Goal: Task Accomplishment & Management: Manage account settings

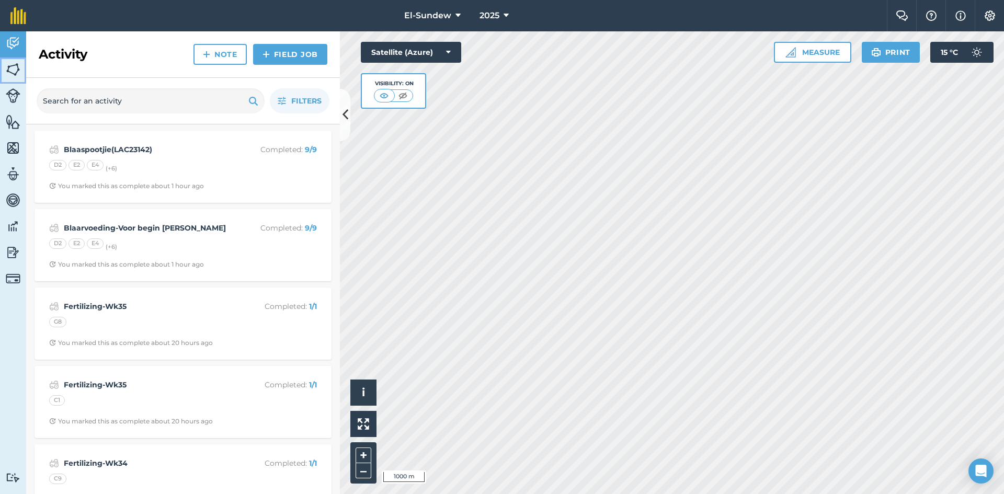
click at [16, 69] on img at bounding box center [13, 70] width 15 height 16
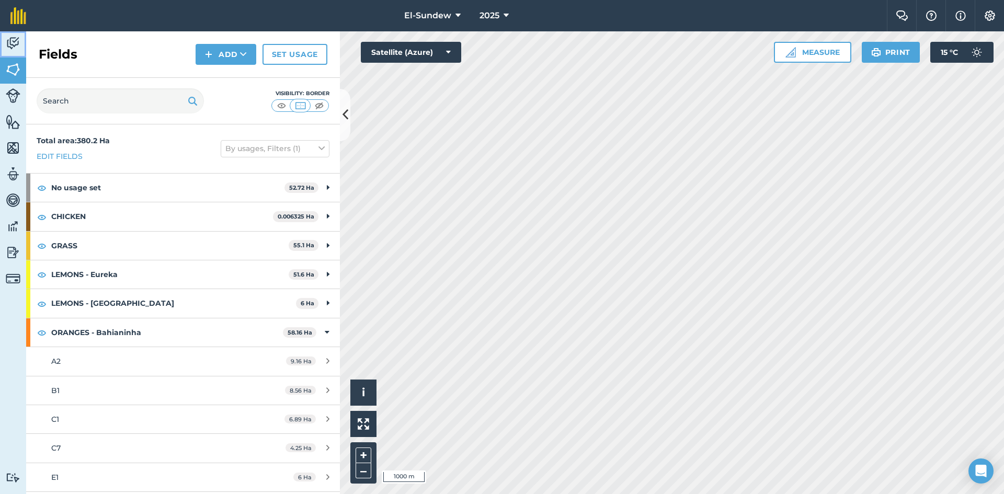
click at [16, 46] on img at bounding box center [13, 44] width 15 height 16
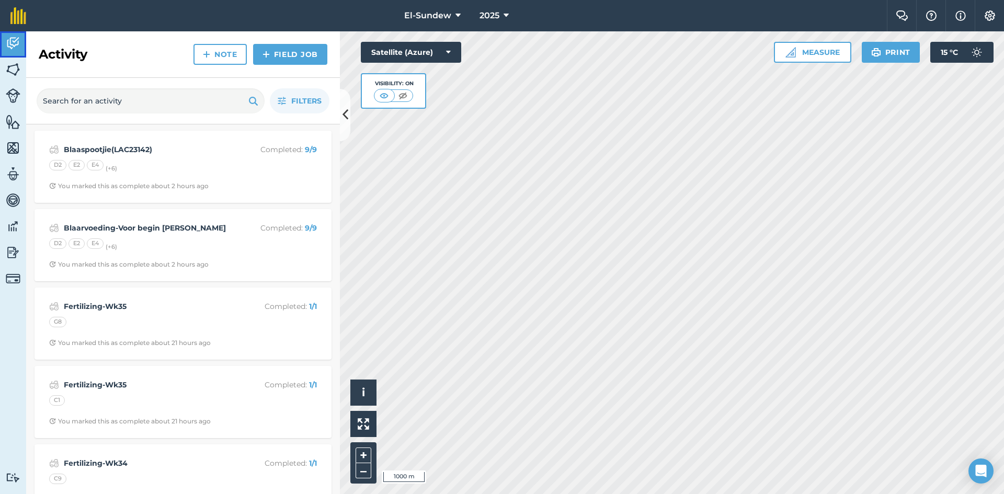
click at [16, 46] on img at bounding box center [13, 44] width 15 height 16
click at [285, 99] on icon "button" at bounding box center [282, 101] width 8 height 8
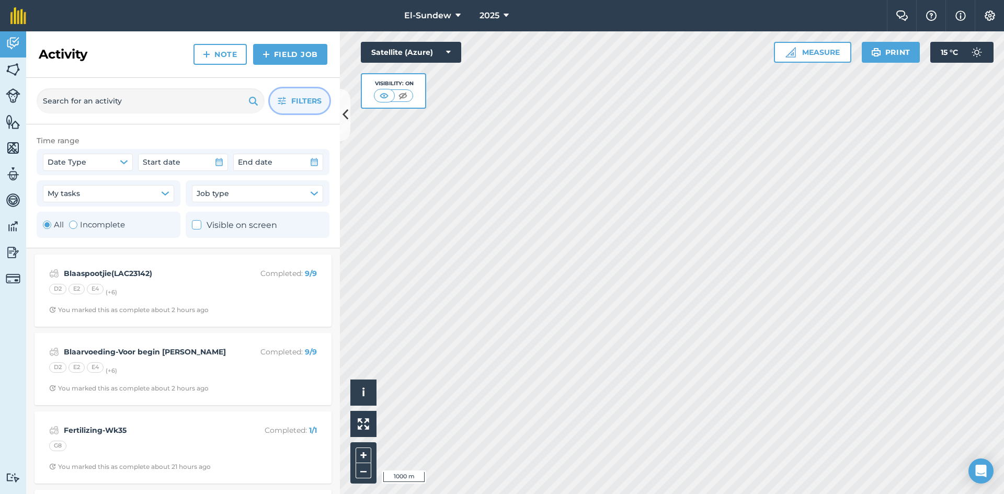
click at [103, 227] on label "Incomplete" at bounding box center [97, 225] width 56 height 13
radio input "false"
radio input "true"
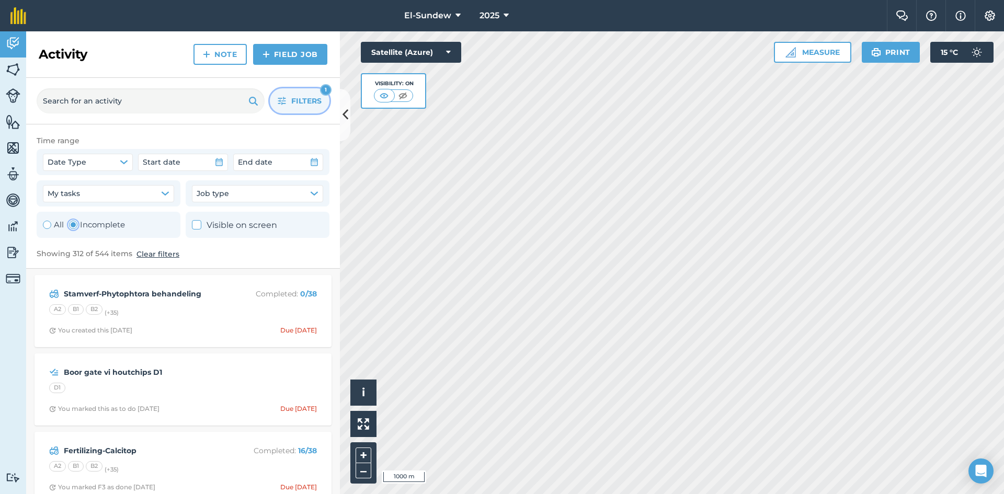
click at [279, 101] on icon "button" at bounding box center [282, 101] width 8 height 8
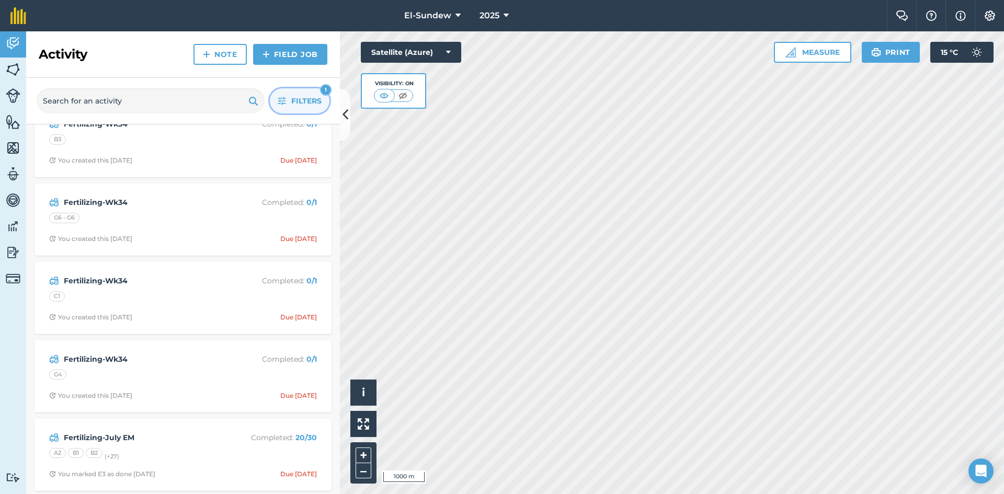
scroll to position [349, 0]
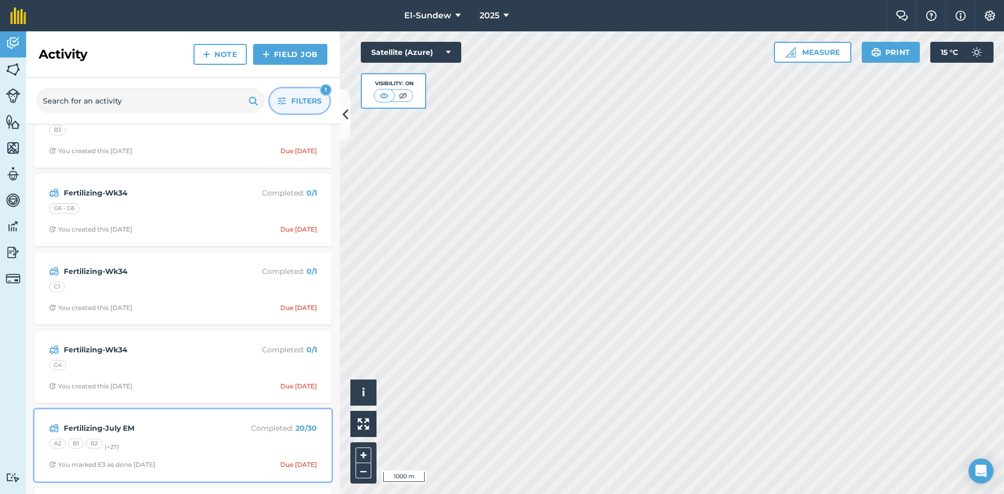
click at [196, 435] on div "Fertilizing-July EM Completed : 20 / 30 A2 B1 B2 (+ 27 ) You marked E3 as done …" at bounding box center [183, 446] width 285 height 60
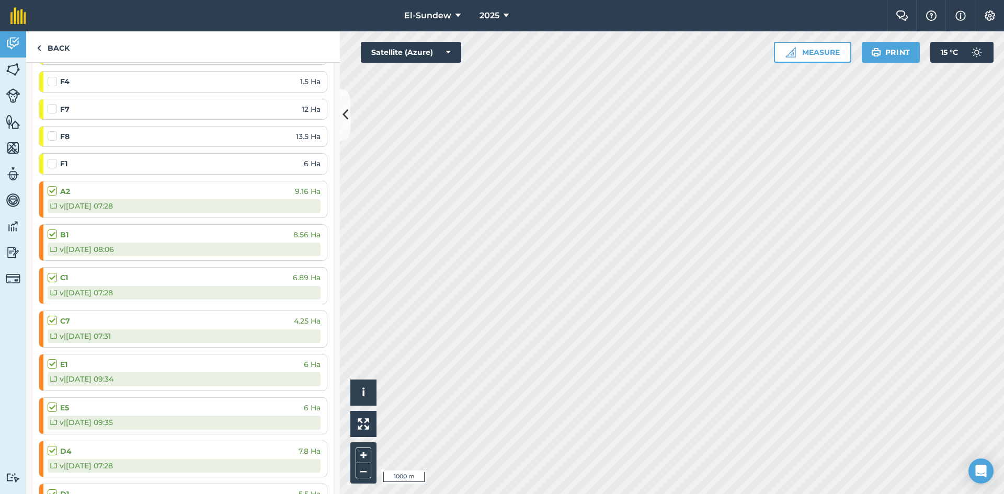
scroll to position [697, 0]
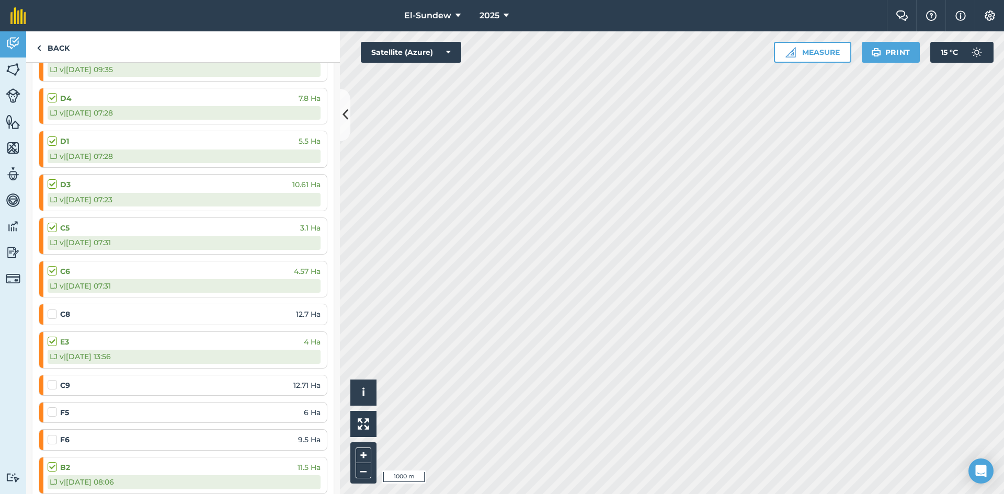
click at [52, 309] on label at bounding box center [54, 309] width 13 height 0
click at [52, 315] on input "checkbox" at bounding box center [51, 312] width 7 height 7
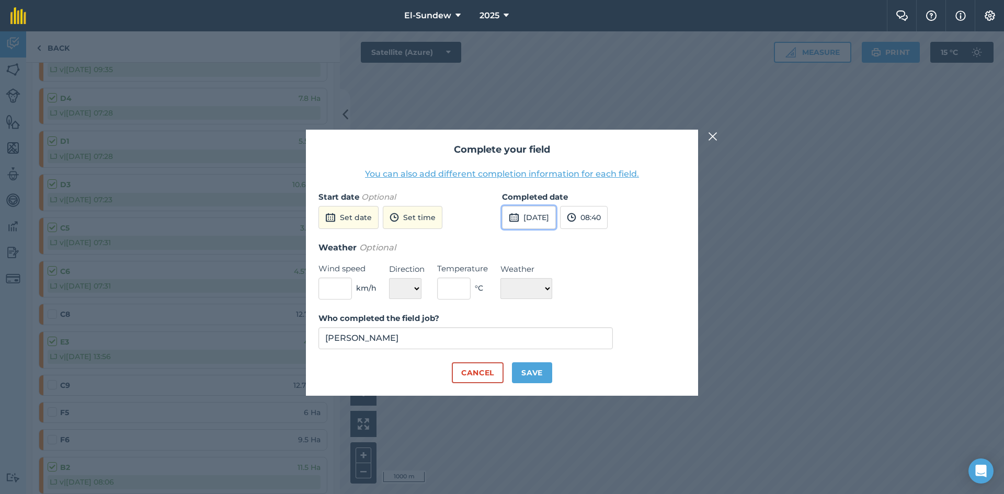
click at [542, 221] on button "[DATE]" at bounding box center [529, 217] width 54 height 23
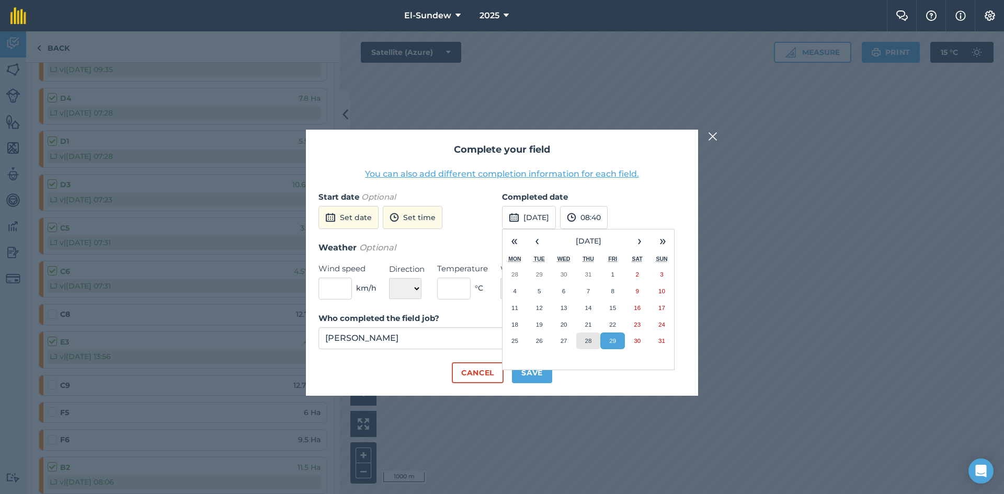
click at [588, 339] on abbr "28" at bounding box center [588, 340] width 7 height 7
click at [531, 378] on button "Save" at bounding box center [532, 372] width 40 height 21
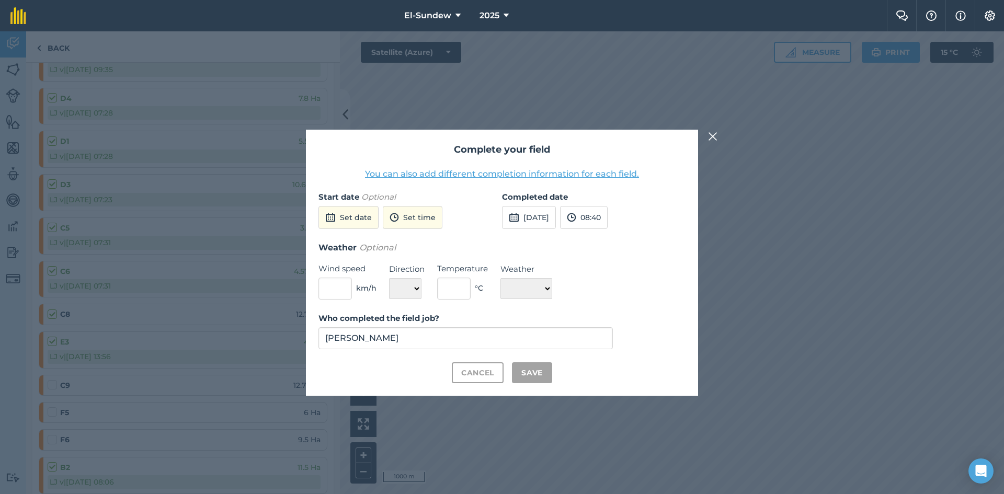
checkbox input "true"
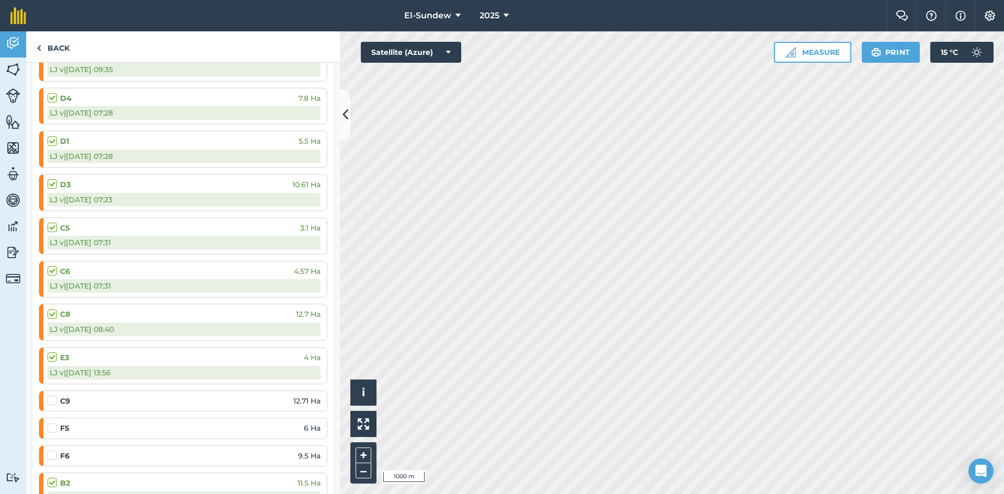
click at [57, 399] on div at bounding box center [54, 400] width 13 height 10
click at [53, 395] on label at bounding box center [54, 395] width 13 height 0
click at [53, 400] on input "checkbox" at bounding box center [51, 398] width 7 height 7
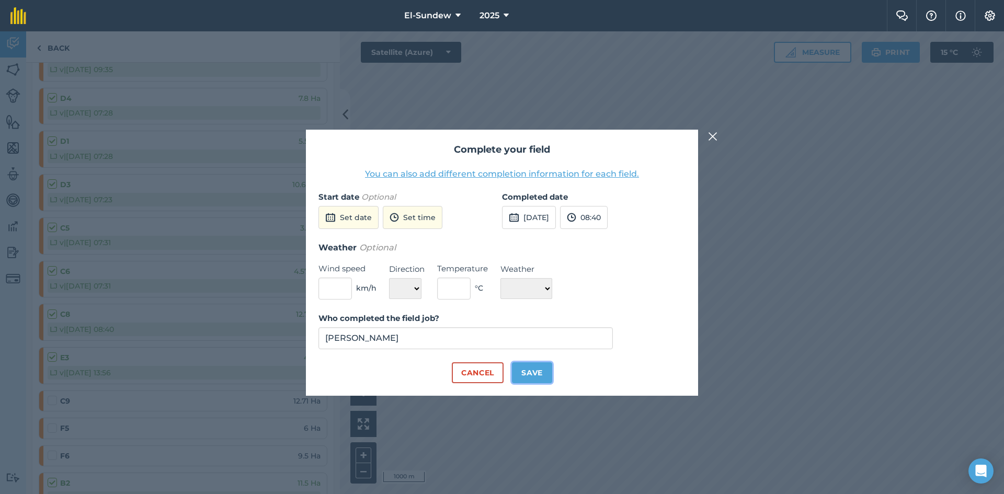
click at [527, 370] on button "Save" at bounding box center [532, 372] width 40 height 21
checkbox input "true"
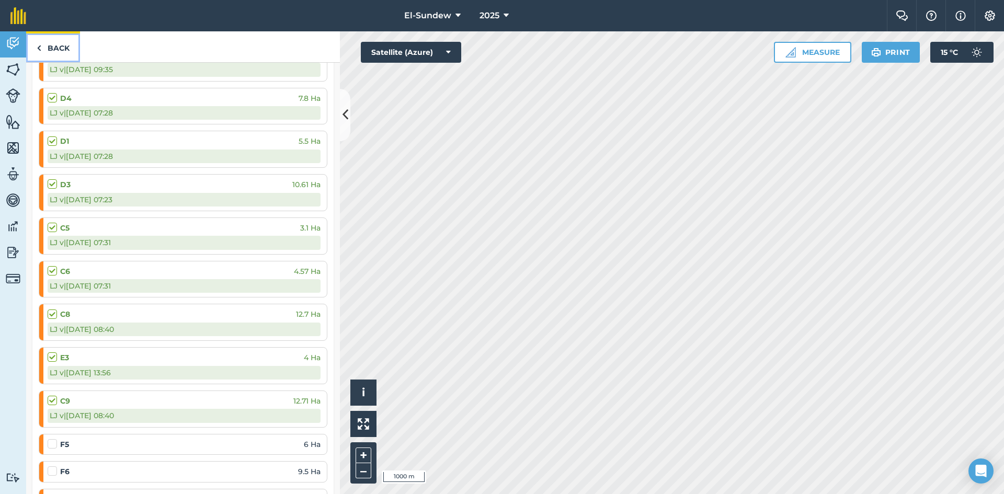
click at [69, 42] on link "Back" at bounding box center [53, 46] width 54 height 31
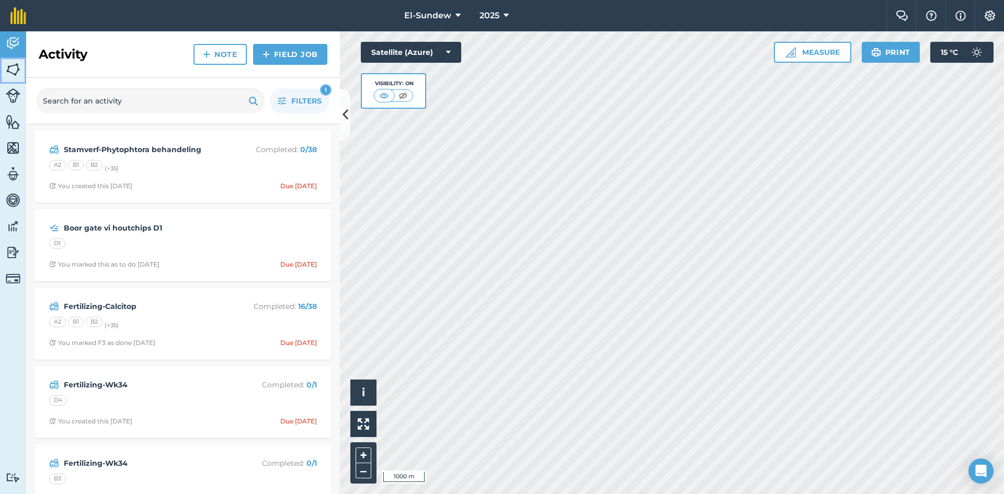
click at [21, 73] on link "Fields" at bounding box center [13, 71] width 26 height 26
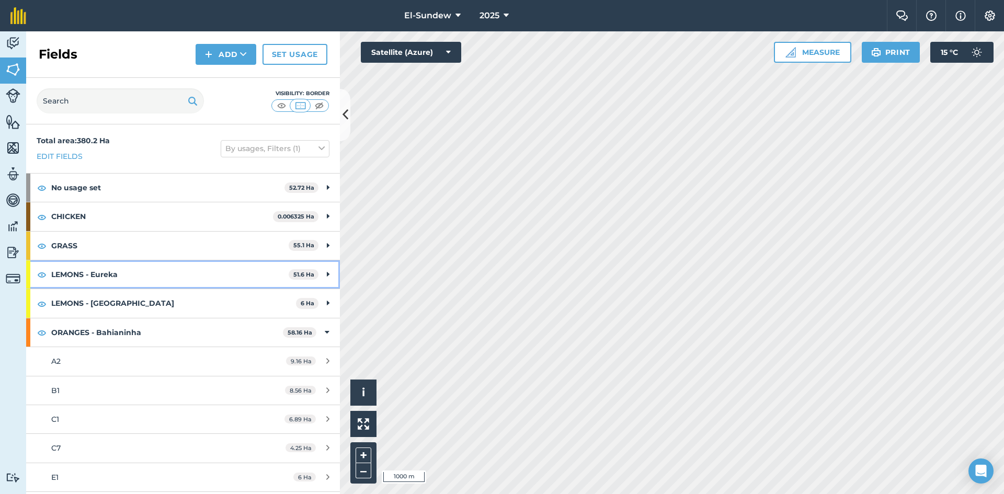
click at [165, 279] on strong "LEMONS - Eureka" at bounding box center [169, 274] width 237 height 28
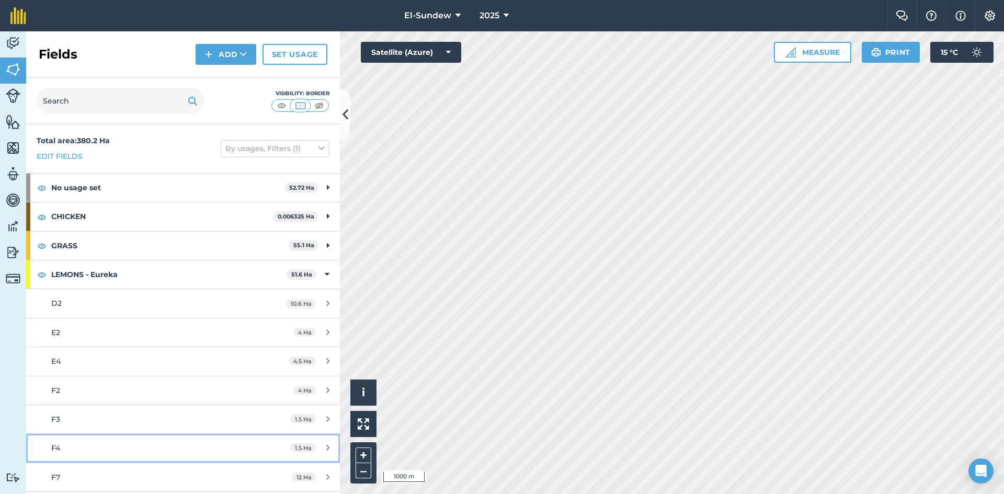
click at [137, 450] on div "F4" at bounding box center [149, 448] width 197 height 12
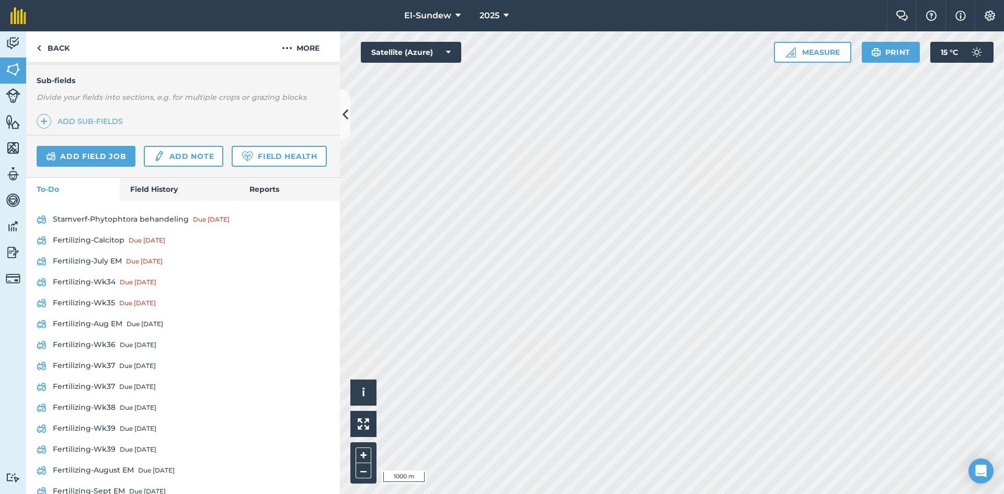
scroll to position [349, 0]
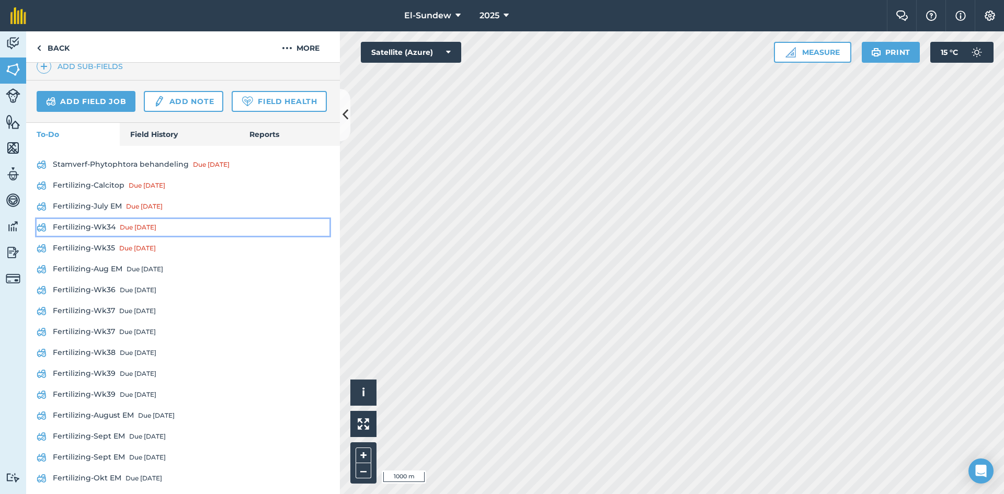
click at [112, 236] on link "Fertilizing-Wk34 Due [DATE]" at bounding box center [183, 227] width 293 height 17
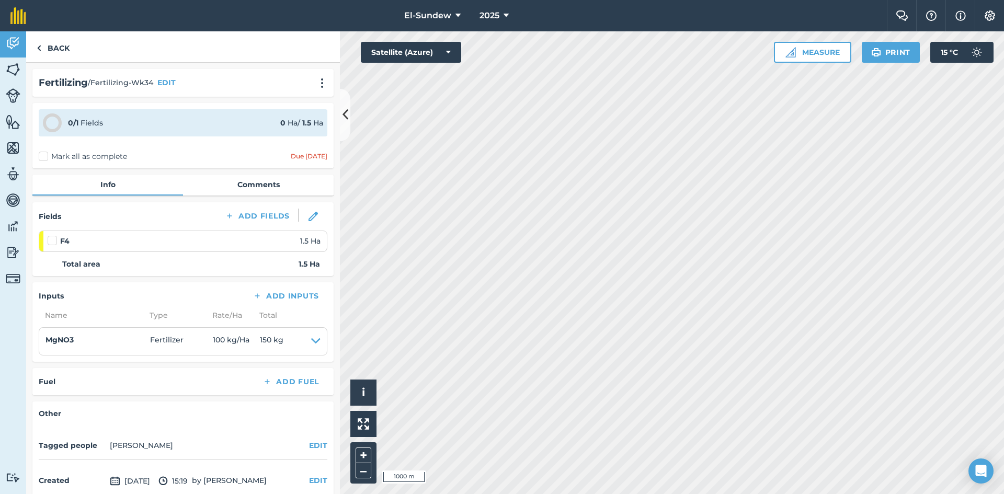
click at [55, 235] on label at bounding box center [54, 235] width 13 height 0
click at [54, 242] on input "checkbox" at bounding box center [51, 238] width 7 height 7
checkbox input "false"
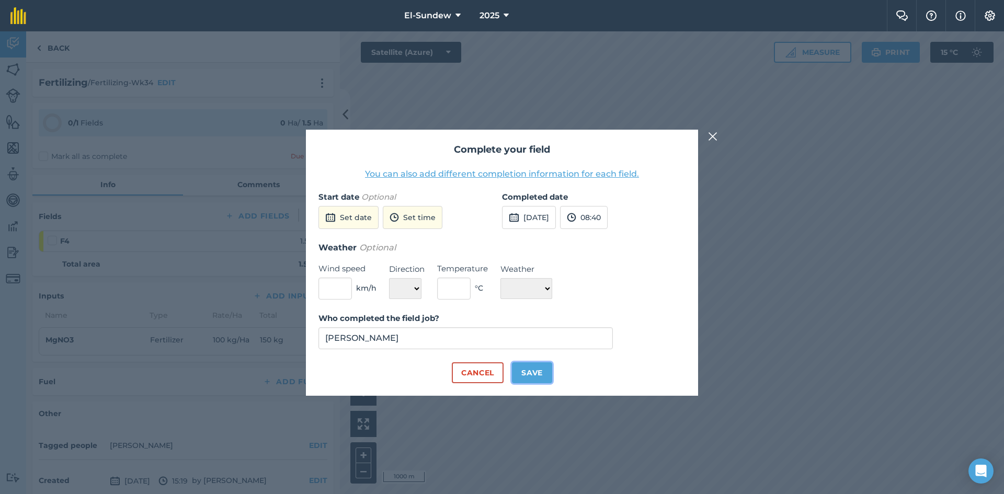
click at [541, 373] on button "Save" at bounding box center [532, 372] width 40 height 21
checkbox input "true"
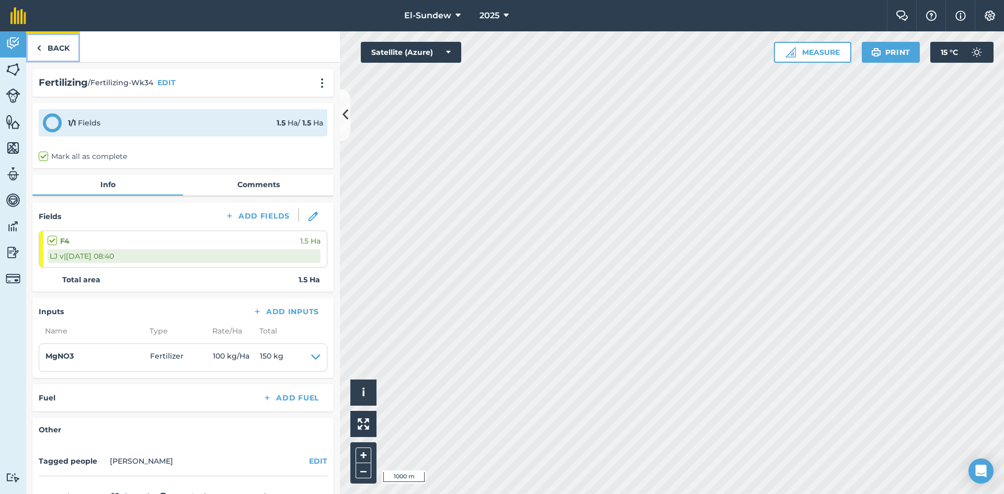
click at [59, 55] on link "Back" at bounding box center [53, 46] width 54 height 31
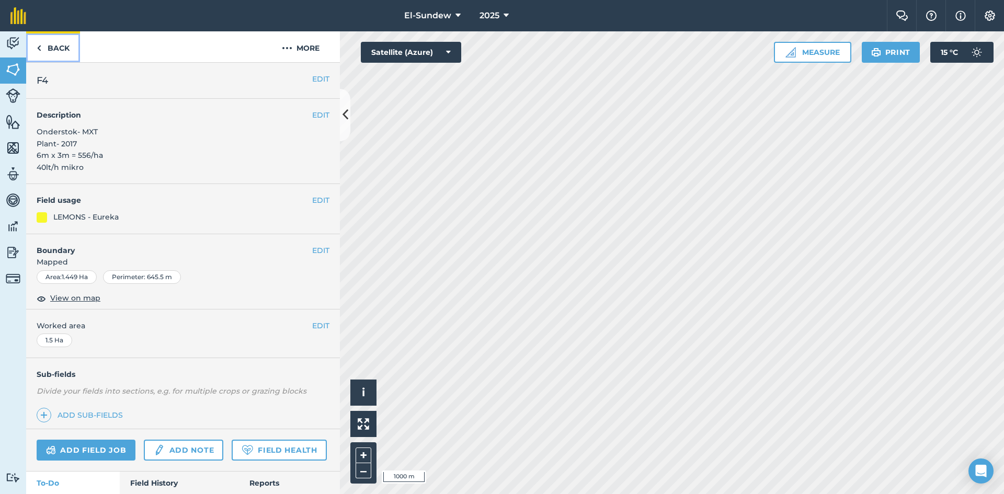
click at [72, 55] on link "Back" at bounding box center [53, 46] width 54 height 31
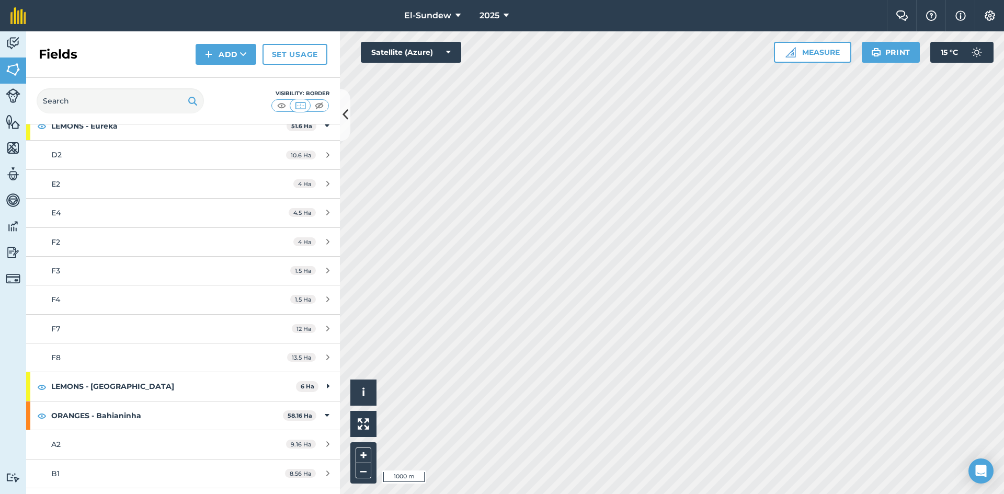
scroll to position [174, 0]
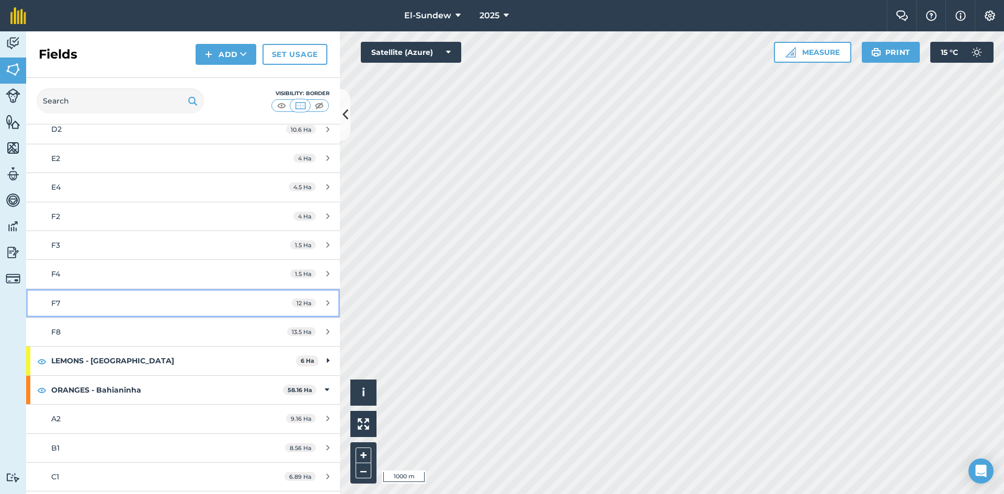
click at [137, 300] on div "F7" at bounding box center [149, 304] width 197 height 12
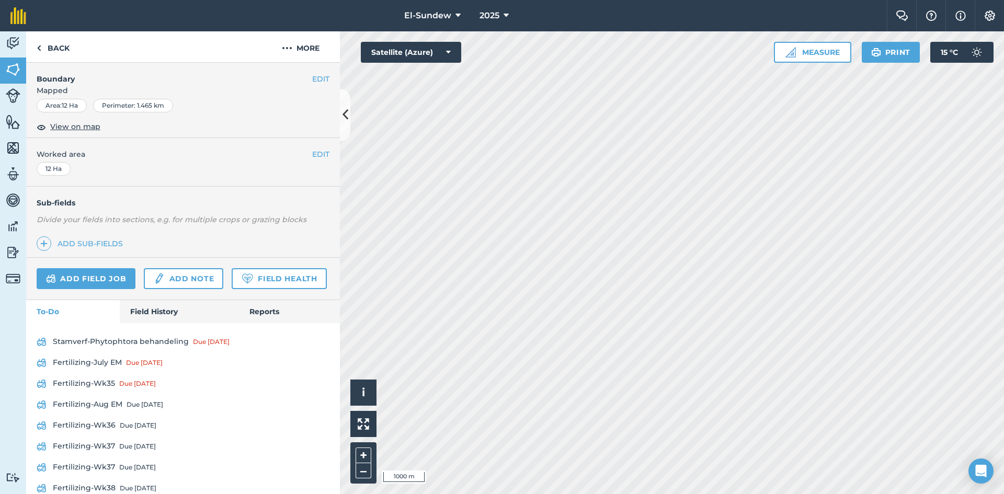
scroll to position [174, 0]
click at [153, 321] on link "Field History" at bounding box center [179, 309] width 119 height 23
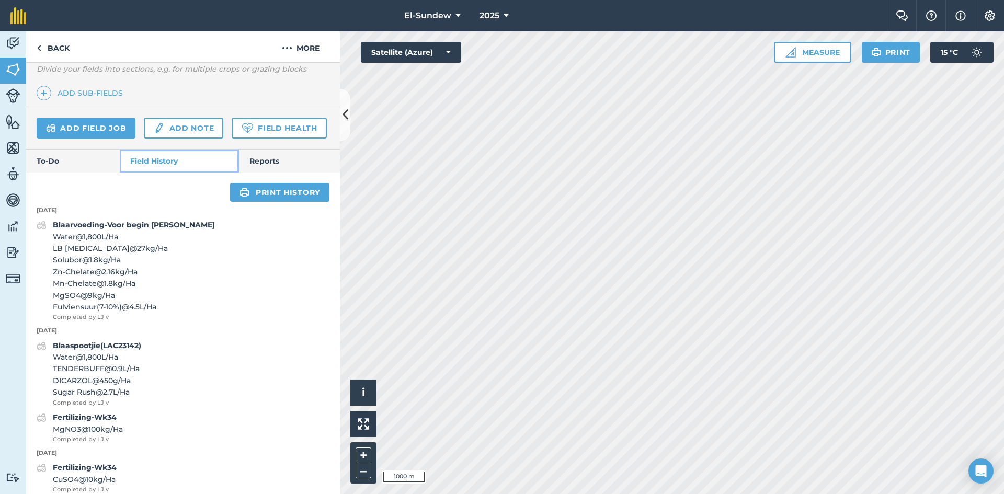
scroll to position [349, 0]
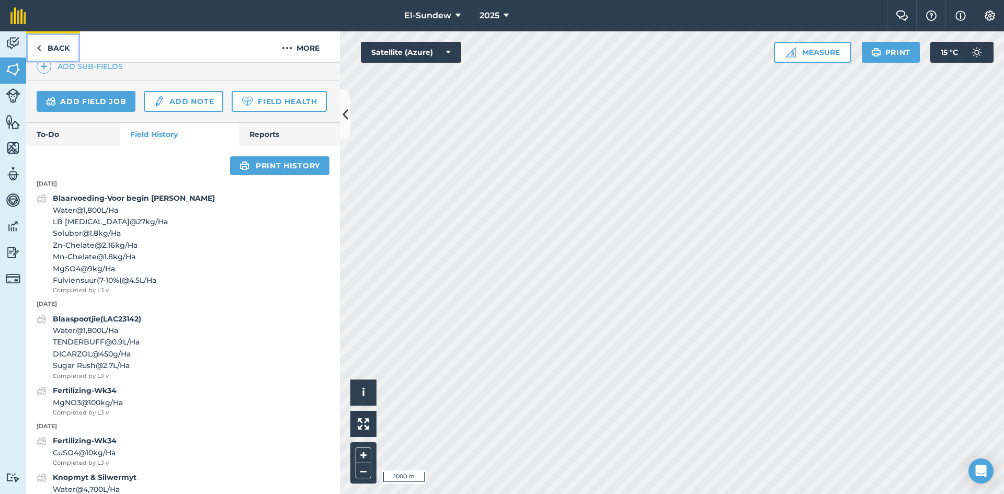
click at [51, 49] on link "Back" at bounding box center [53, 46] width 54 height 31
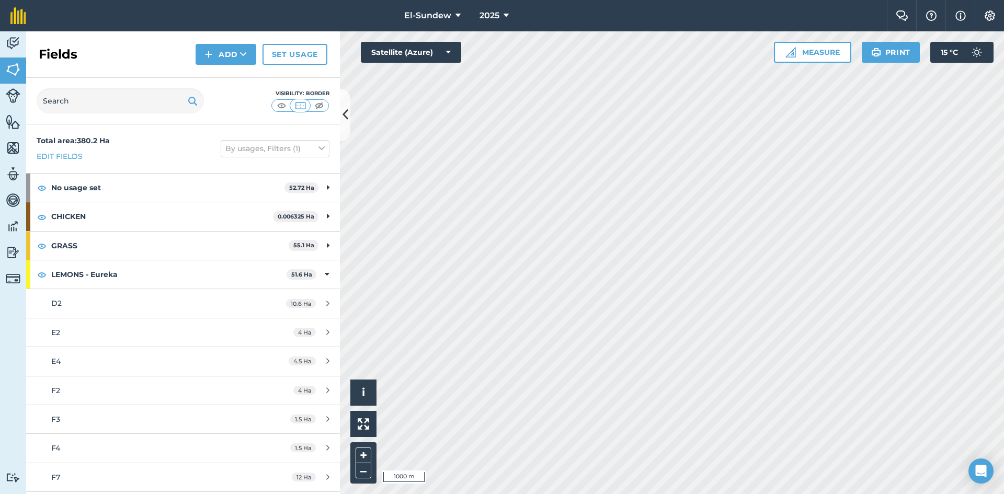
scroll to position [174, 0]
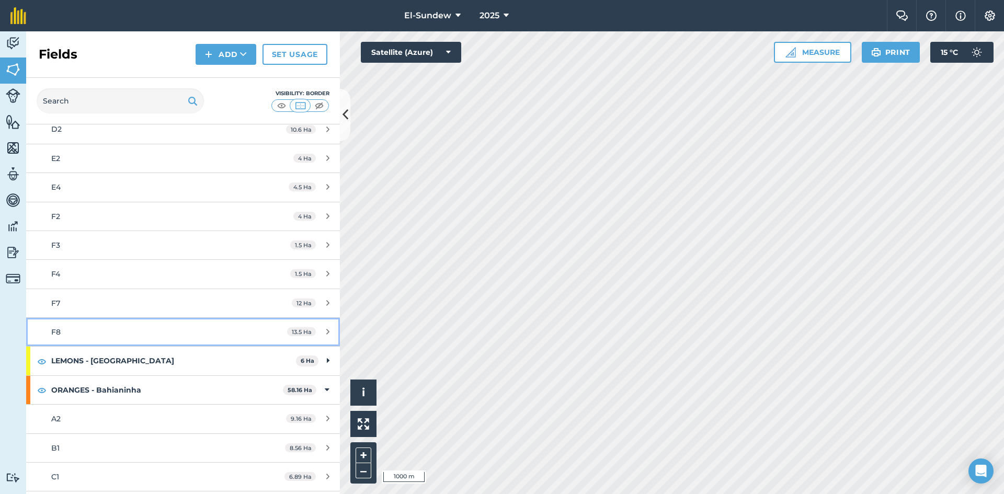
click at [107, 327] on div "F8" at bounding box center [149, 332] width 197 height 12
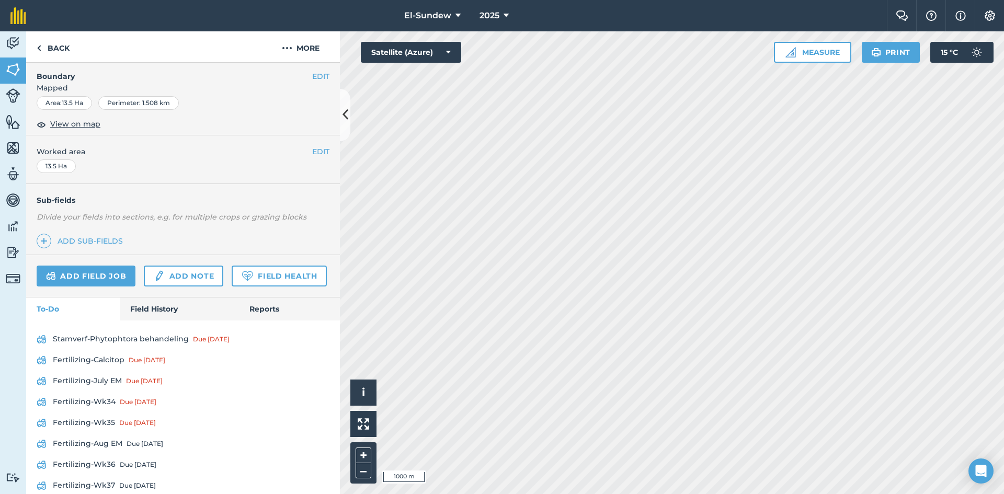
scroll to position [349, 0]
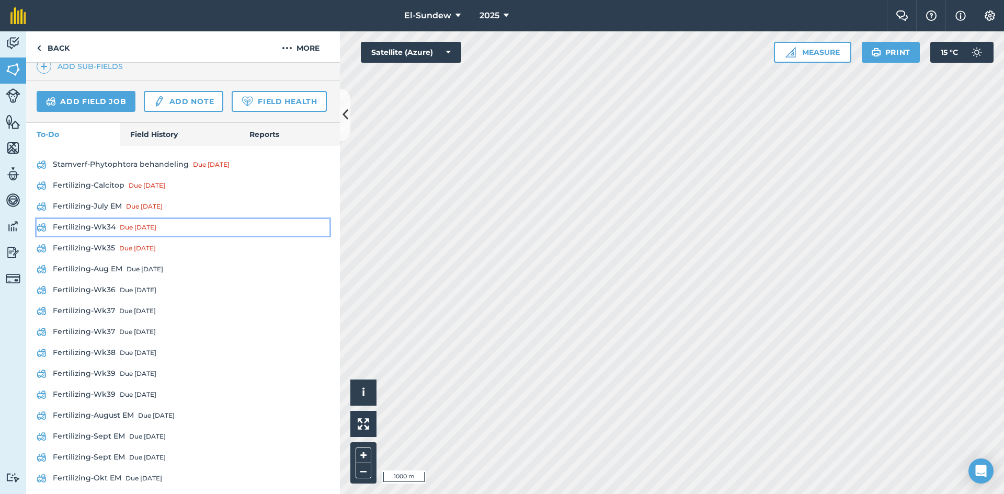
click at [110, 236] on link "Fertilizing-Wk34 Due [DATE]" at bounding box center [183, 227] width 293 height 17
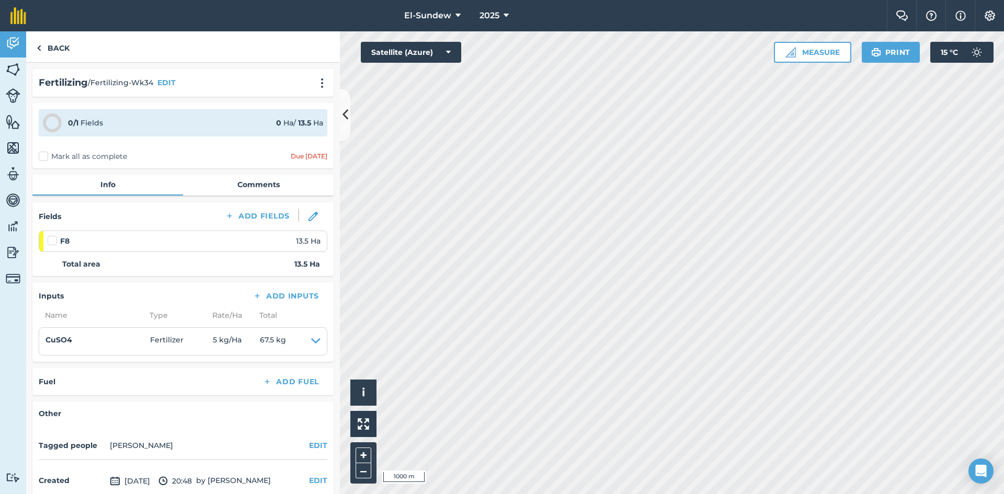
click at [51, 235] on label at bounding box center [54, 235] width 13 height 0
click at [51, 241] on input "checkbox" at bounding box center [51, 238] width 7 height 7
checkbox input "false"
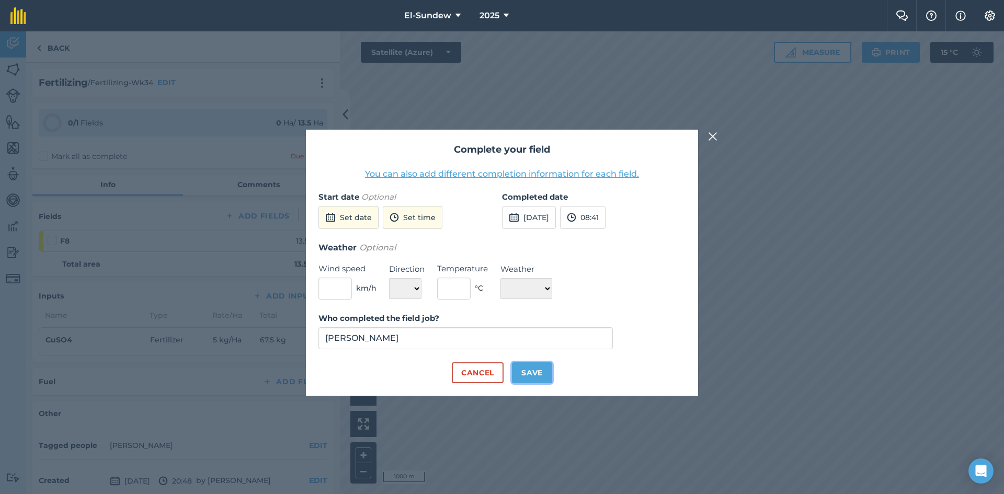
click at [523, 377] on button "Save" at bounding box center [532, 372] width 40 height 21
checkbox input "true"
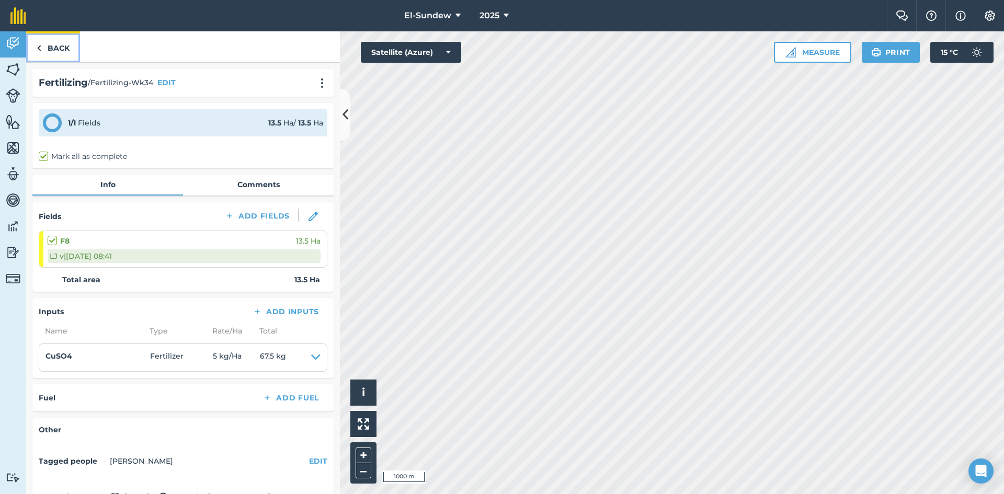
click at [65, 57] on link "Back" at bounding box center [53, 46] width 54 height 31
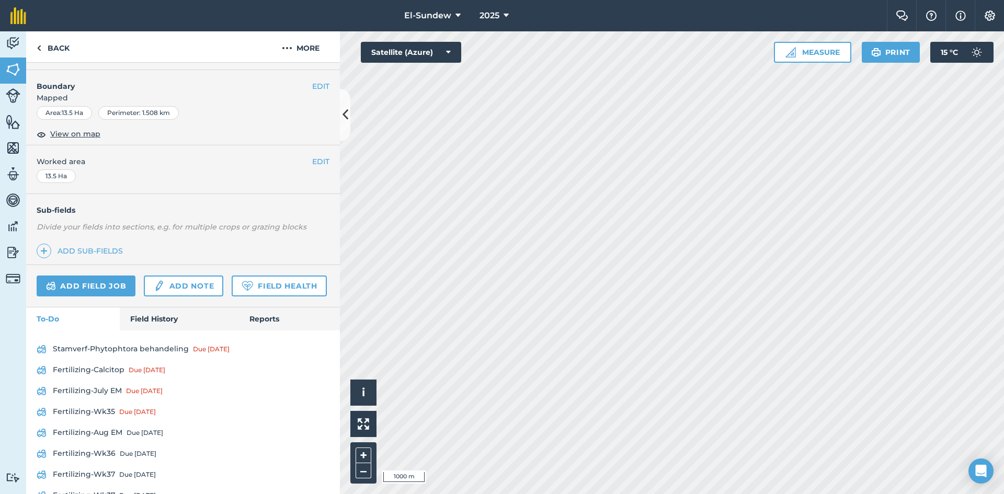
scroll to position [174, 0]
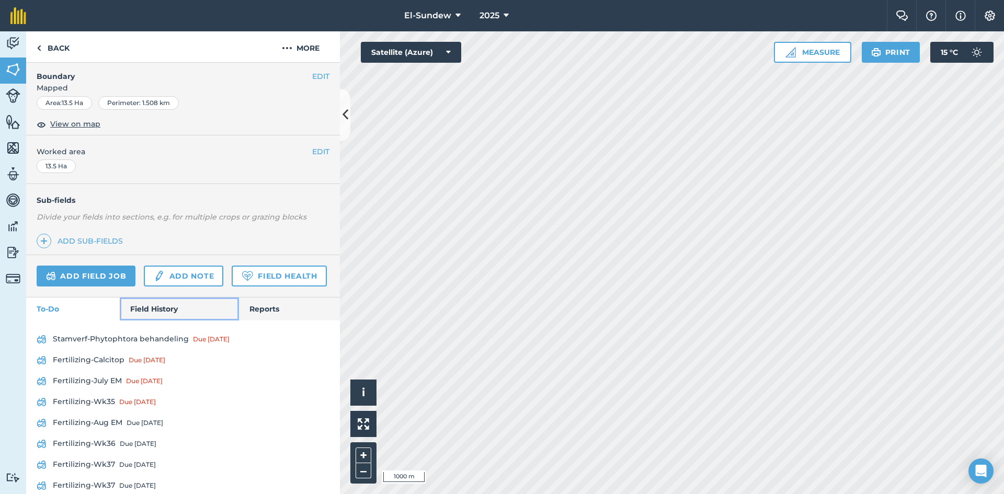
click at [171, 321] on link "Field History" at bounding box center [179, 309] width 119 height 23
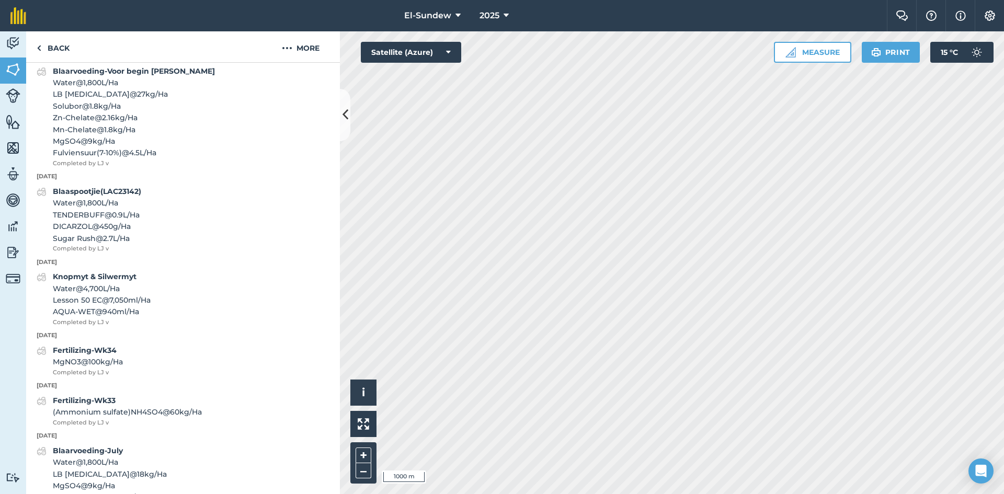
scroll to position [523, 0]
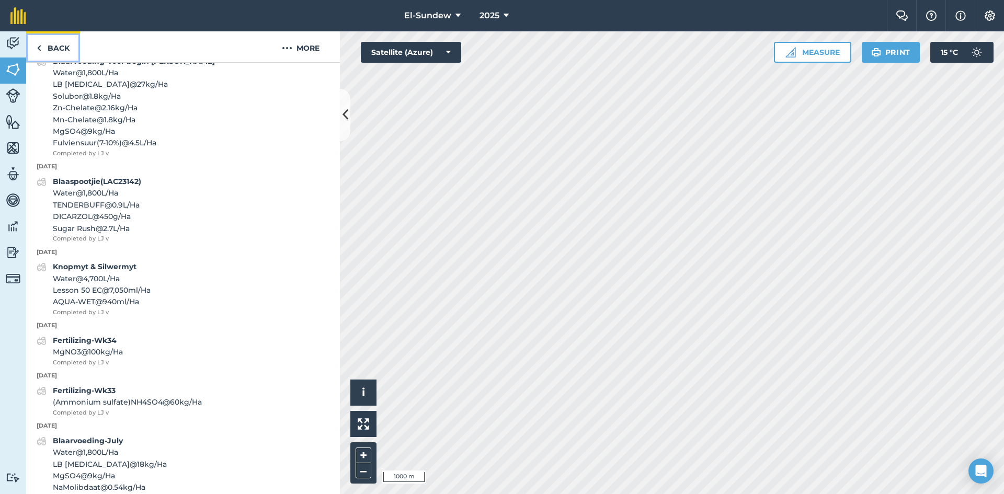
click at [64, 54] on link "Back" at bounding box center [53, 46] width 54 height 31
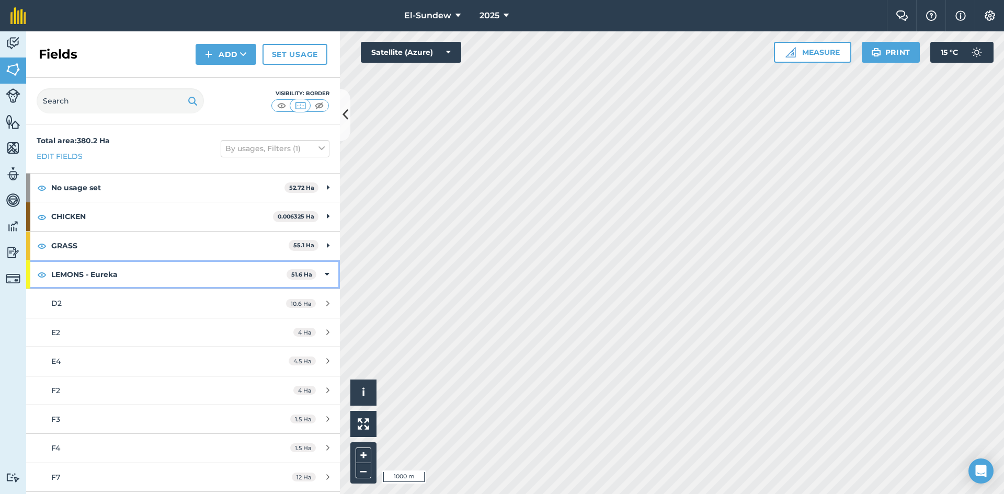
click at [166, 280] on strong "LEMONS - Eureka" at bounding box center [168, 274] width 235 height 28
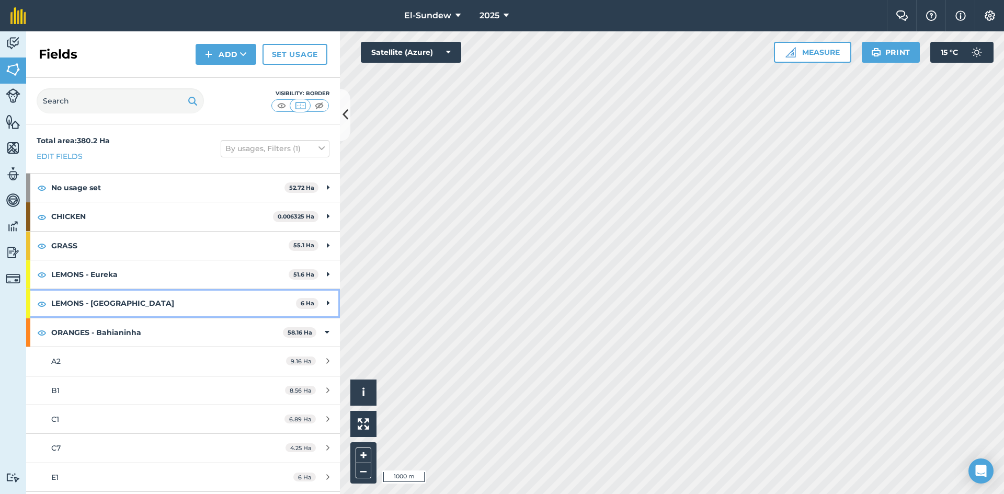
click at [160, 308] on strong "LEMONS - [GEOGRAPHIC_DATA]" at bounding box center [173, 303] width 245 height 28
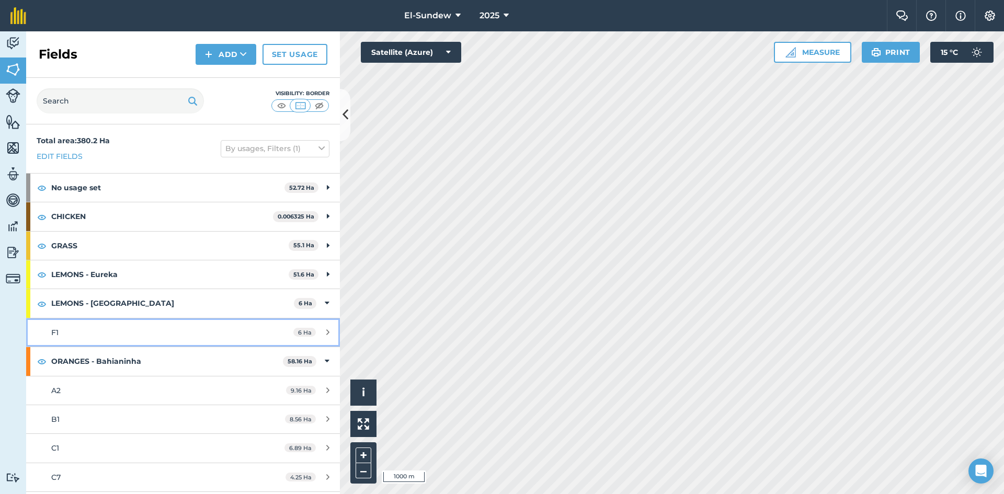
click at [129, 341] on link "F1 6 Ha" at bounding box center [183, 333] width 314 height 28
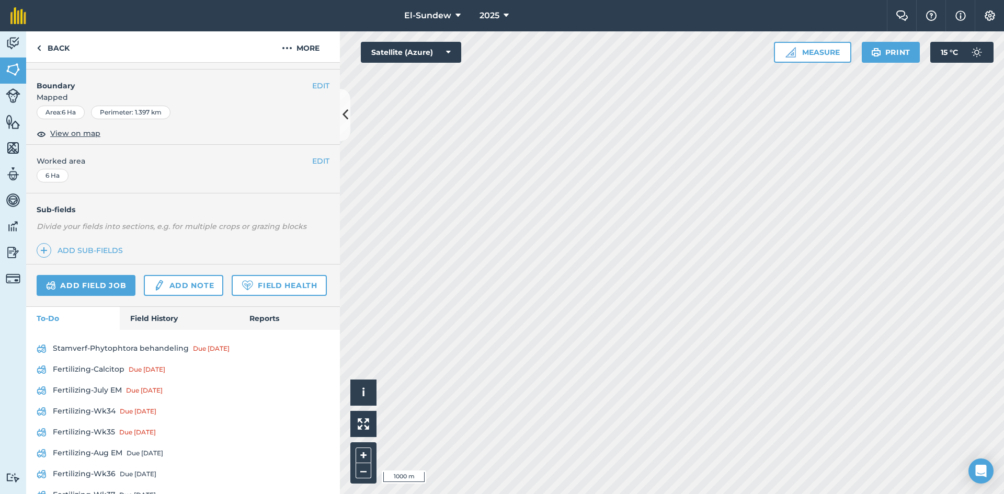
scroll to position [174, 0]
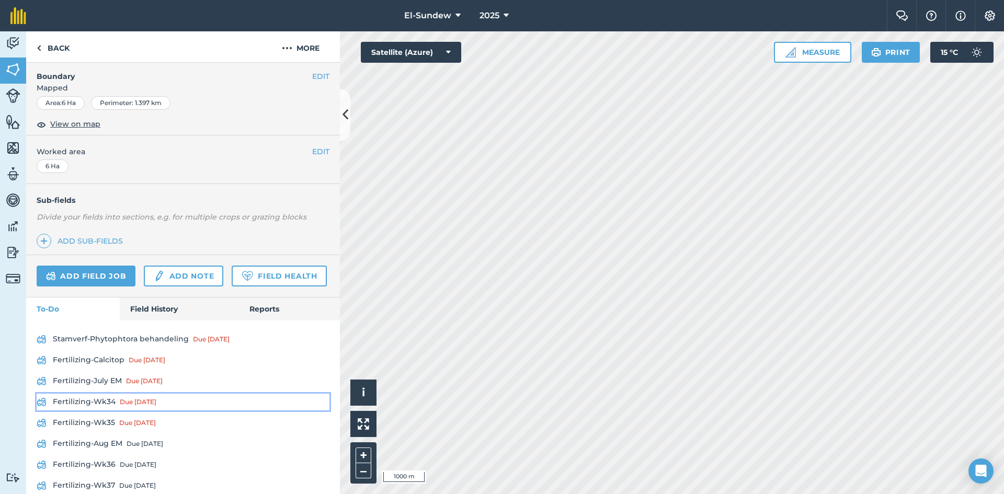
click at [105, 411] on link "Fertilizing-Wk34 Due [DATE]" at bounding box center [183, 402] width 293 height 17
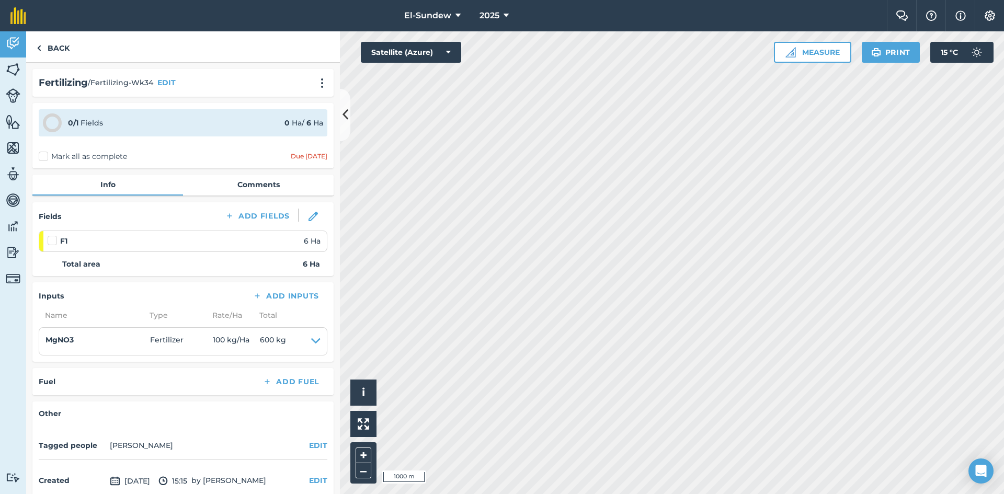
click at [51, 235] on label at bounding box center [54, 235] width 13 height 0
click at [51, 242] on input "checkbox" at bounding box center [51, 238] width 7 height 7
checkbox input "false"
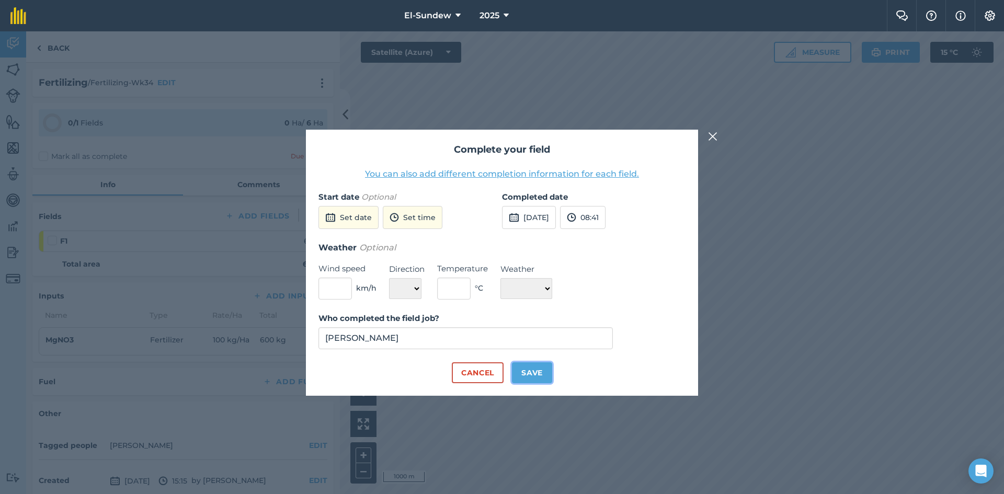
click at [538, 370] on button "Save" at bounding box center [532, 372] width 40 height 21
checkbox input "true"
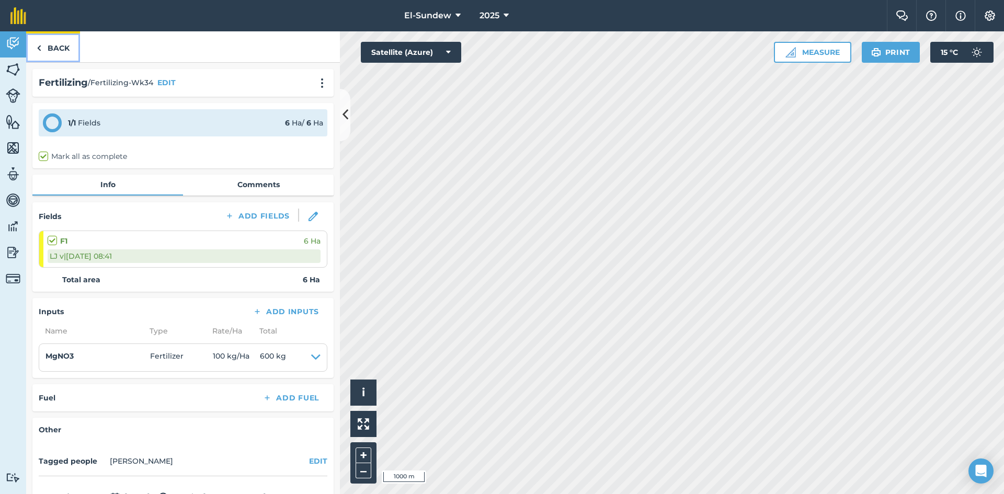
click at [62, 50] on link "Back" at bounding box center [53, 46] width 54 height 31
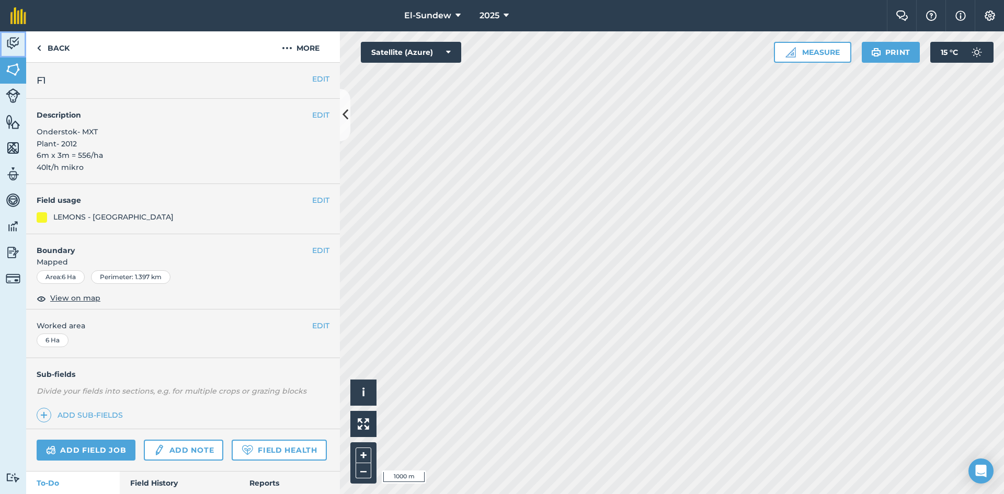
click at [16, 48] on img at bounding box center [13, 44] width 15 height 16
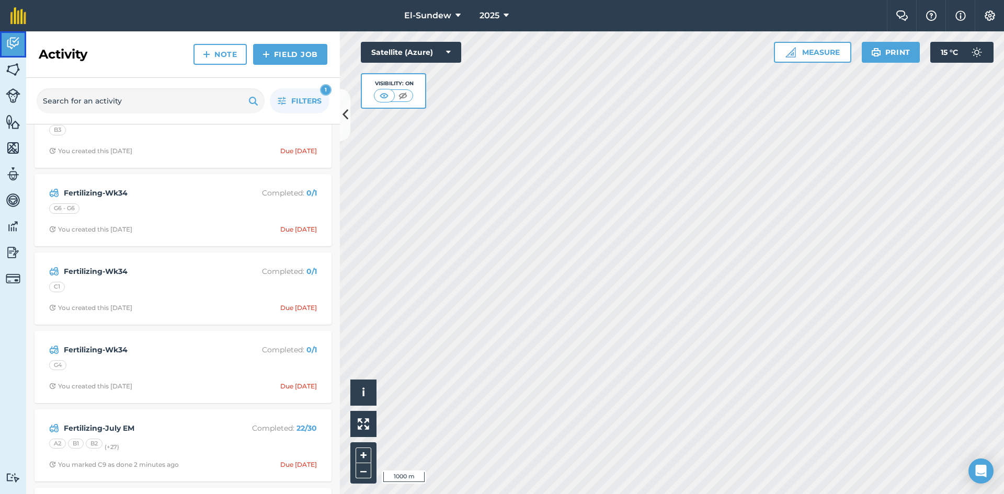
scroll to position [523, 0]
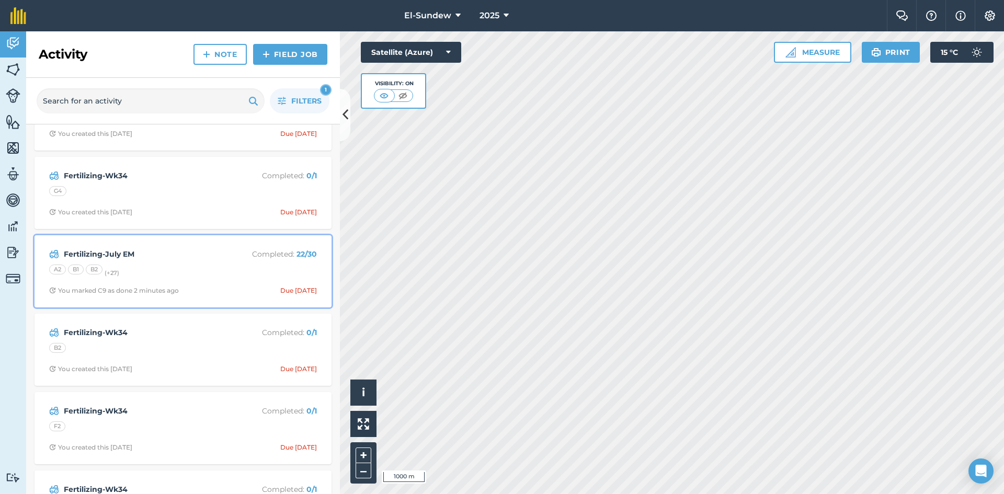
click at [183, 266] on div "A2 B1 B2 (+ 27 )" at bounding box center [183, 272] width 268 height 14
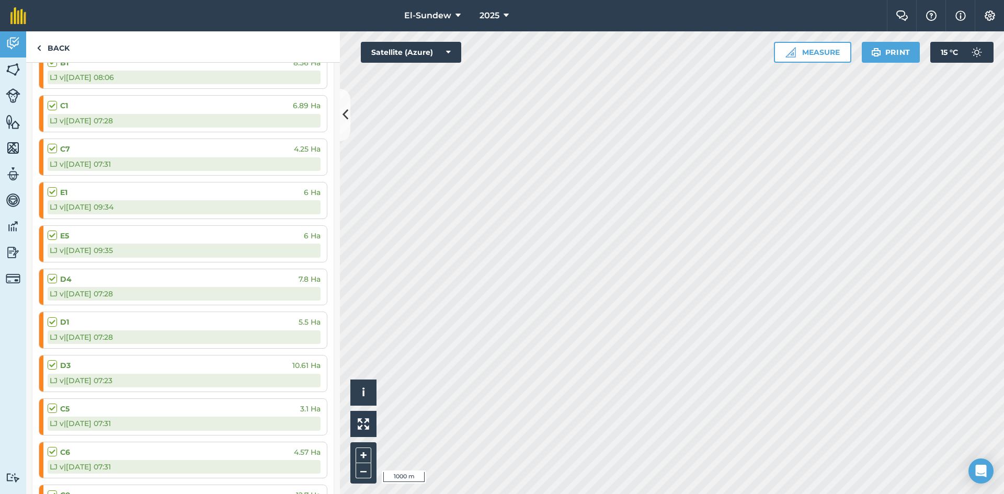
scroll to position [523, 0]
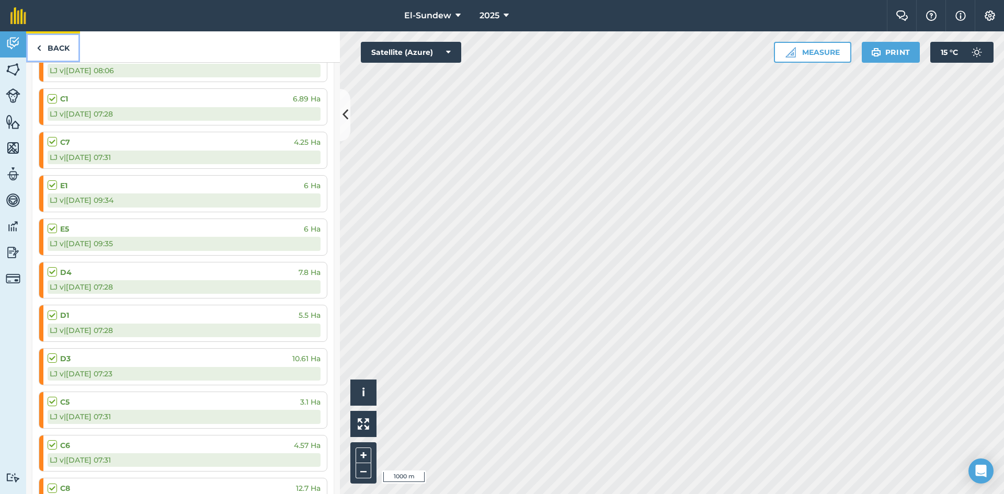
click at [56, 58] on link "Back" at bounding box center [53, 46] width 54 height 31
